Goal: Information Seeking & Learning: Learn about a topic

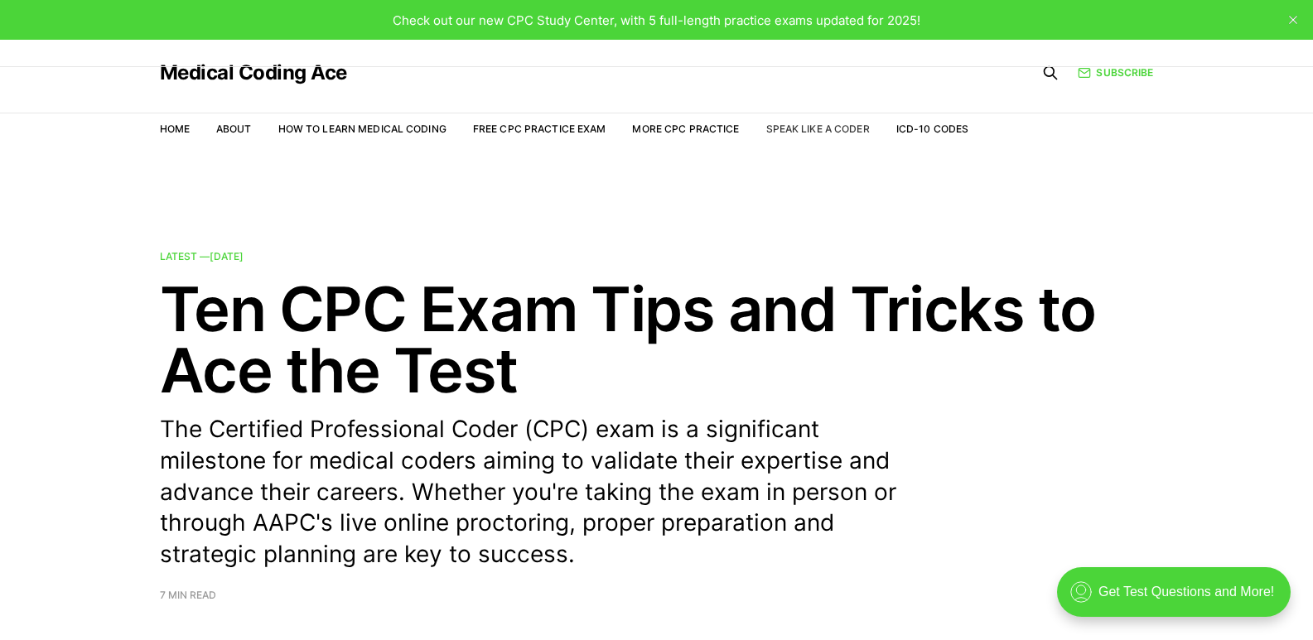
click at [771, 127] on link "Speak Like a Coder" at bounding box center [818, 129] width 104 height 12
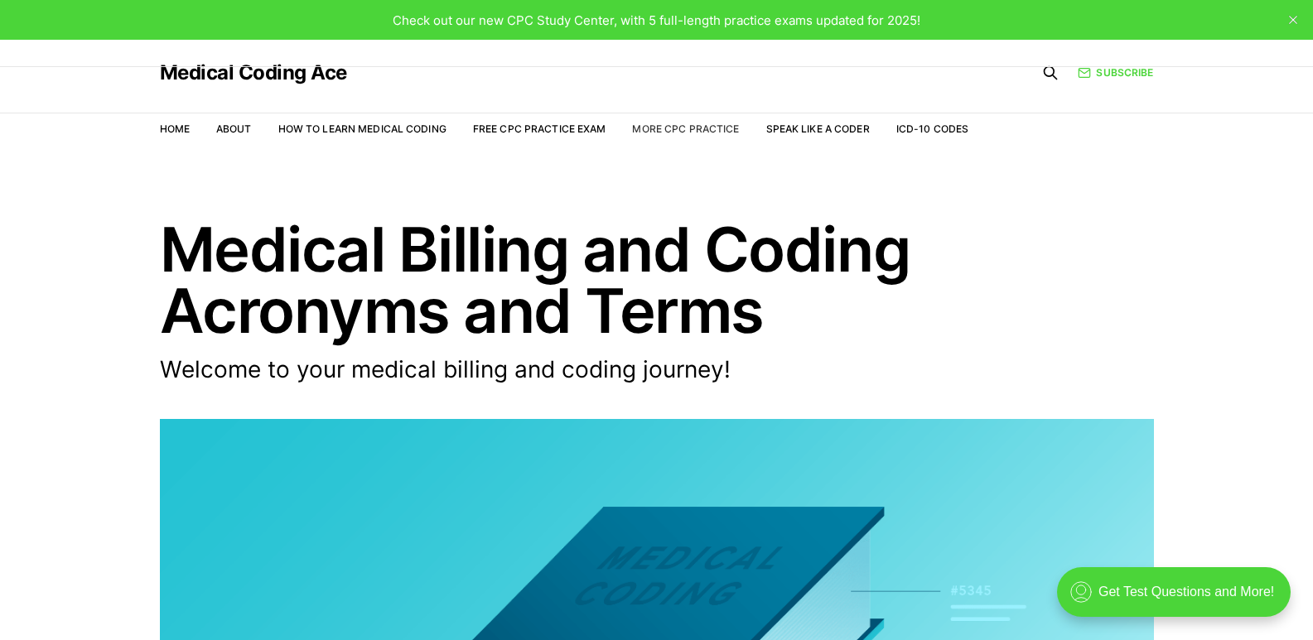
click at [680, 128] on link "More CPC Practice" at bounding box center [685, 129] width 107 height 12
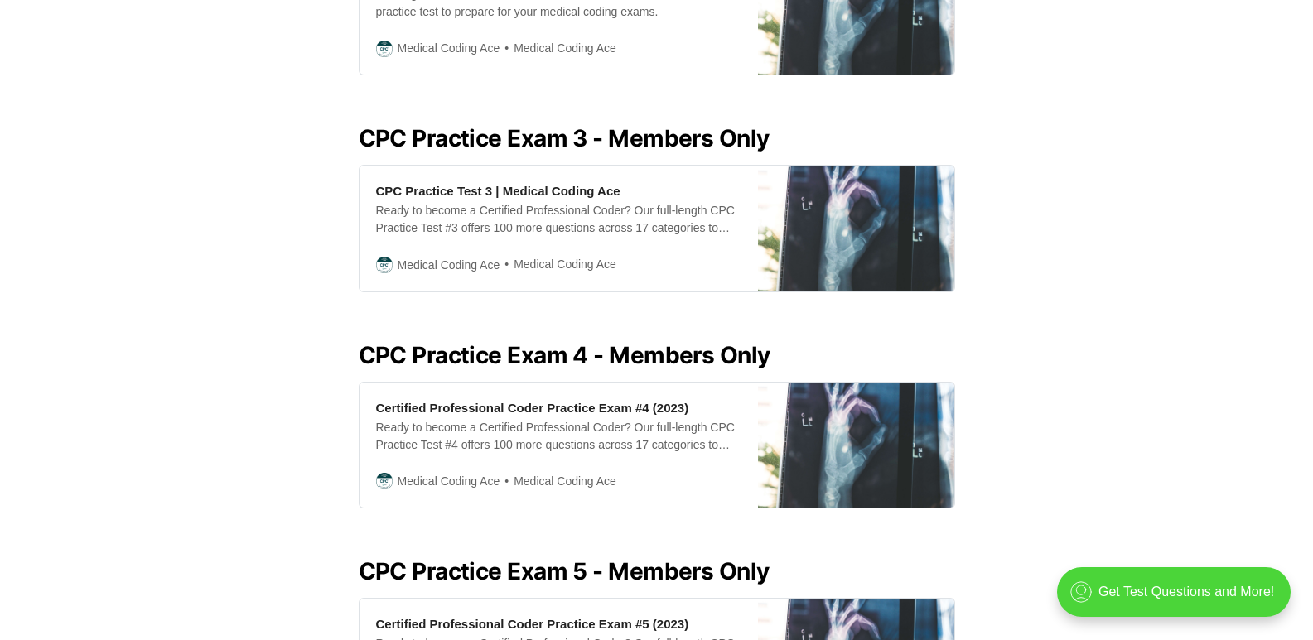
scroll to position [1134, 0]
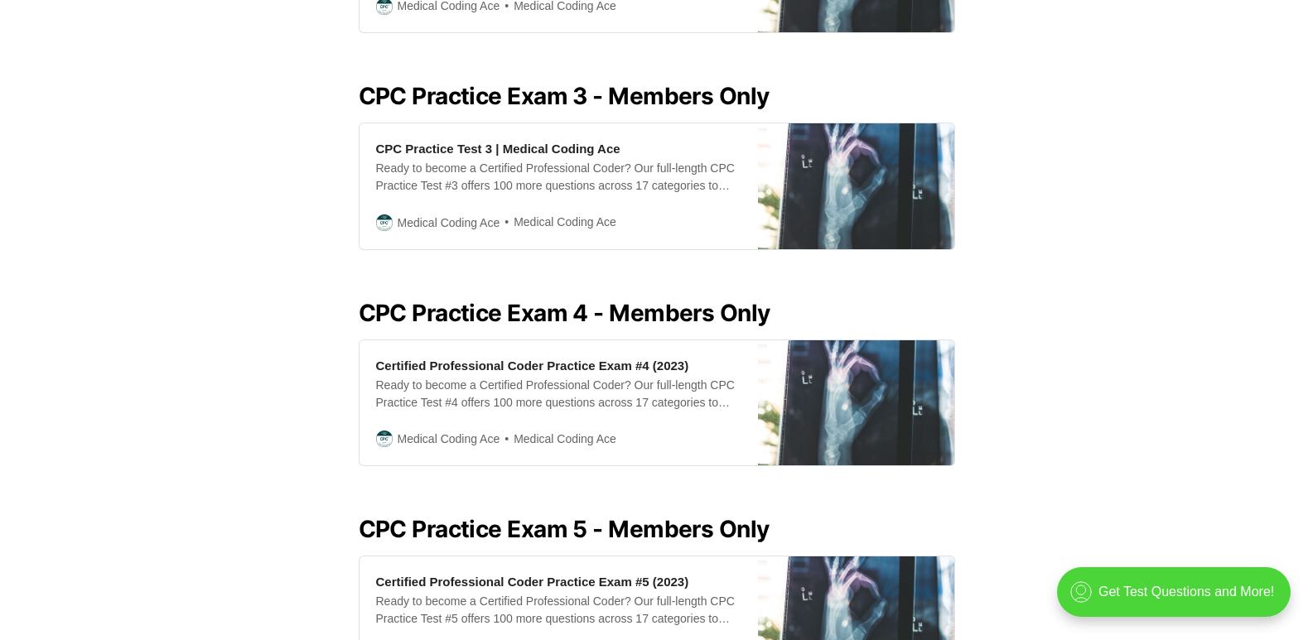
click at [747, 142] on div "CPC Practice Test 3 | Medical Coding Ace Ready to become a Certified Profession…" at bounding box center [559, 185] width 399 height 125
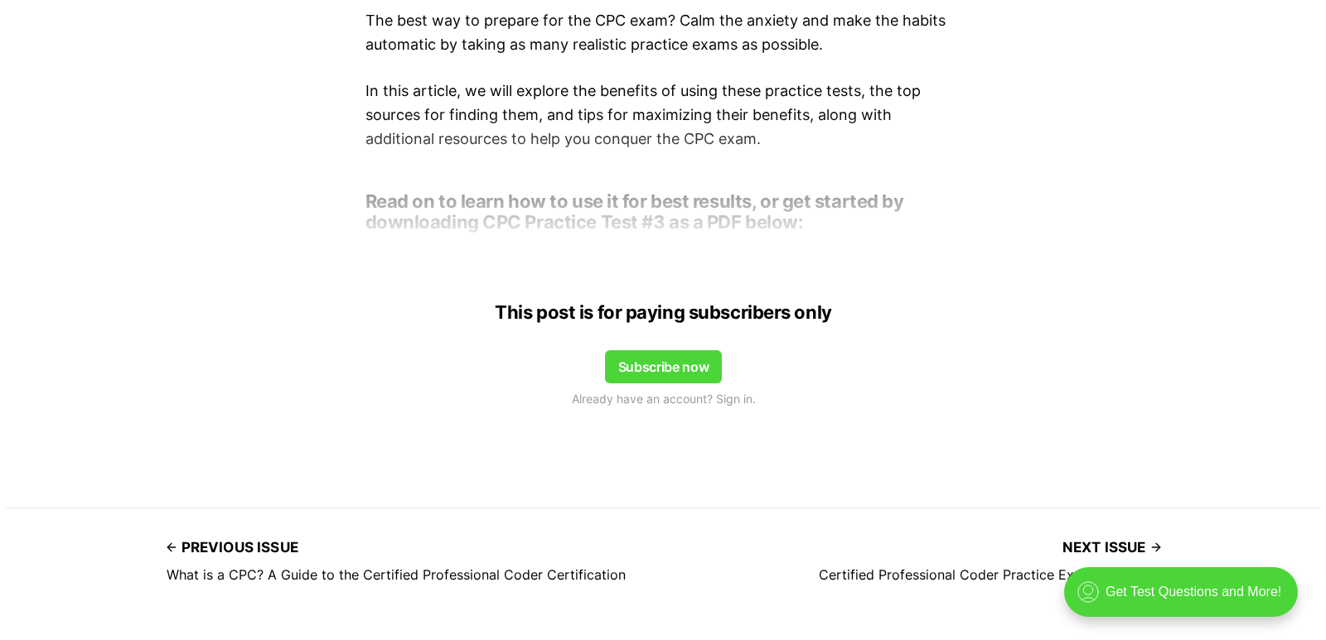
scroll to position [1283, 0]
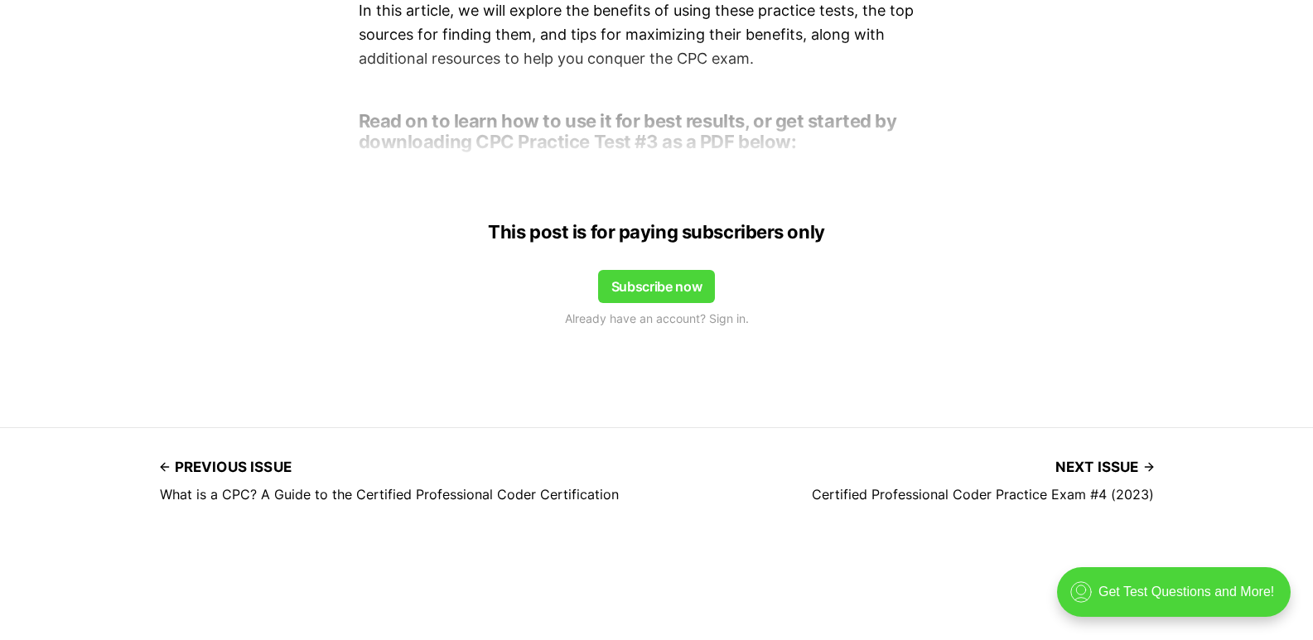
click at [670, 270] on button "Subscribe now" at bounding box center [657, 286] width 118 height 33
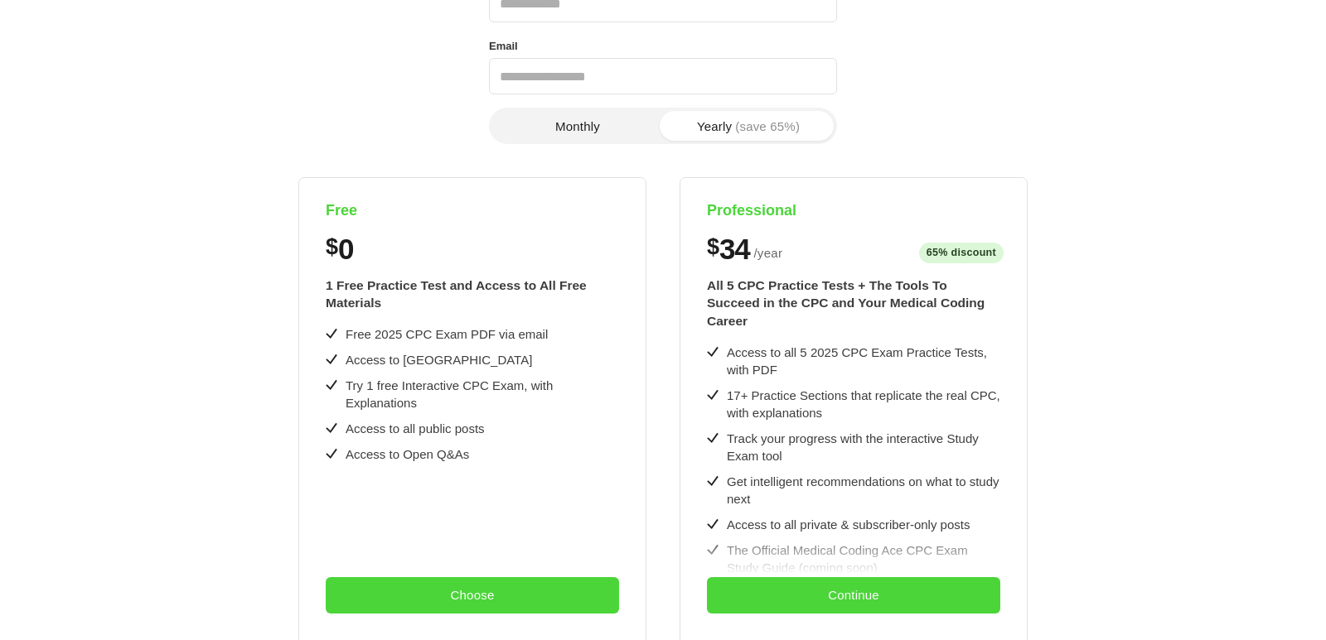
scroll to position [147, 0]
